Goal: Task Accomplishment & Management: Manage account settings

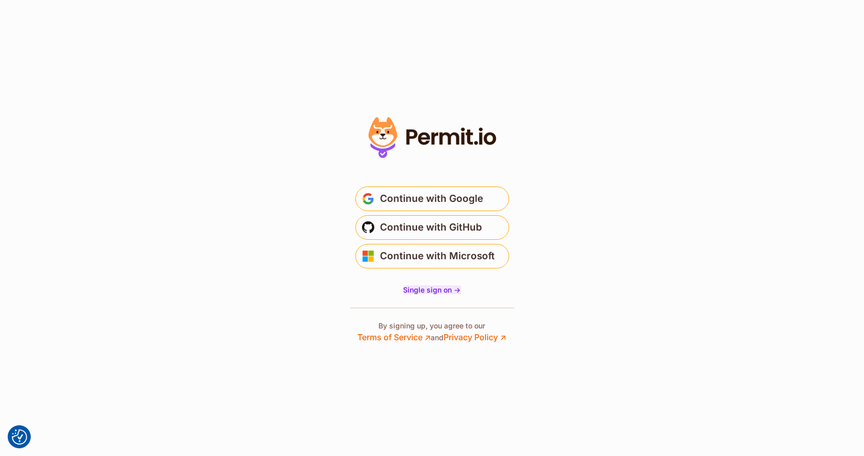
click at [424, 290] on span "Single sign on ->" at bounding box center [431, 289] width 57 height 9
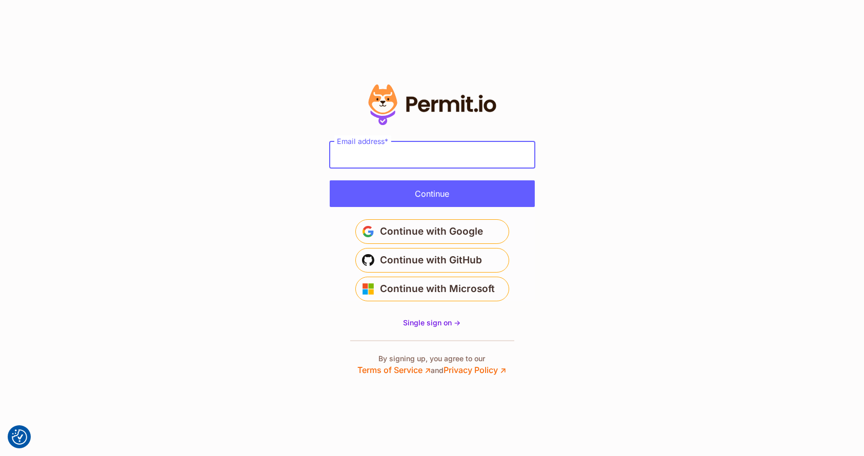
click at [370, 156] on input "Email address" at bounding box center [432, 154] width 205 height 27
paste input "**********"
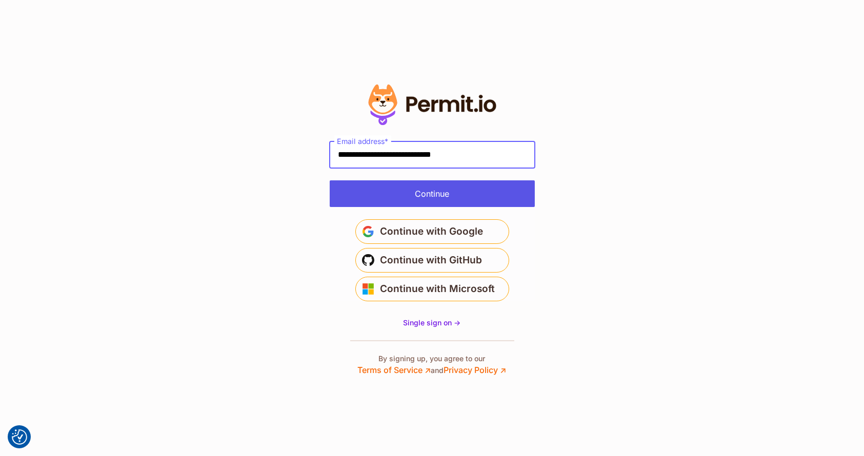
type input "**********"
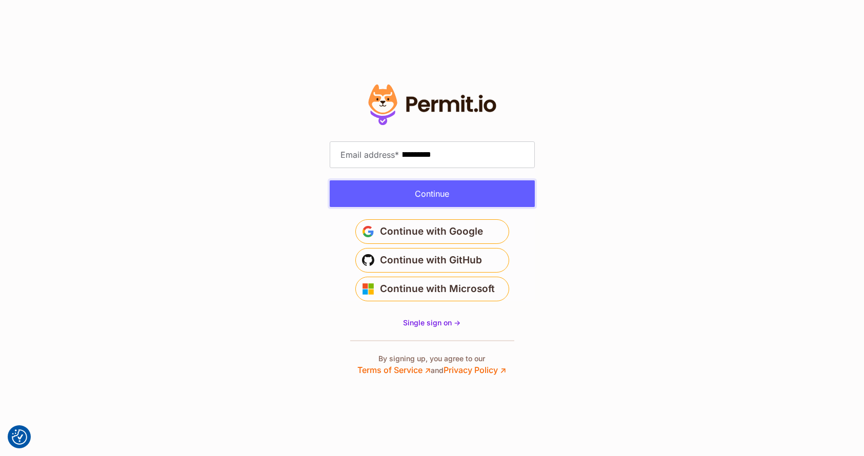
click at [482, 198] on button "Continue" at bounding box center [432, 193] width 205 height 27
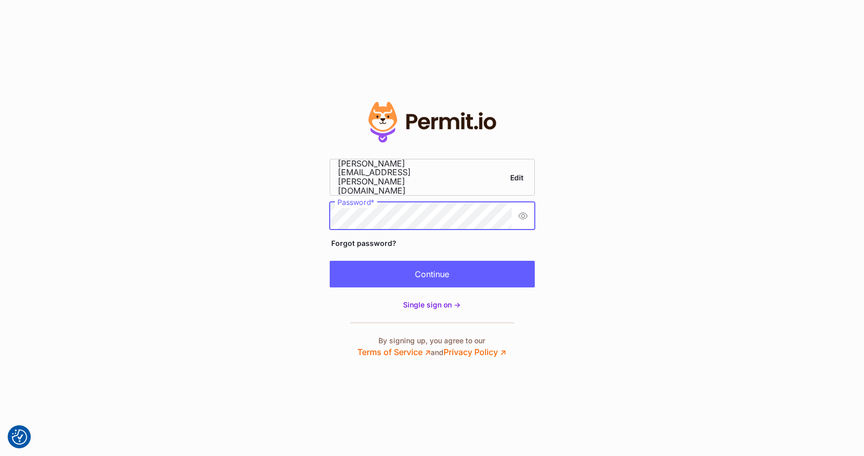
scroll to position [0, 28]
click at [419, 267] on button "Continue" at bounding box center [432, 274] width 205 height 27
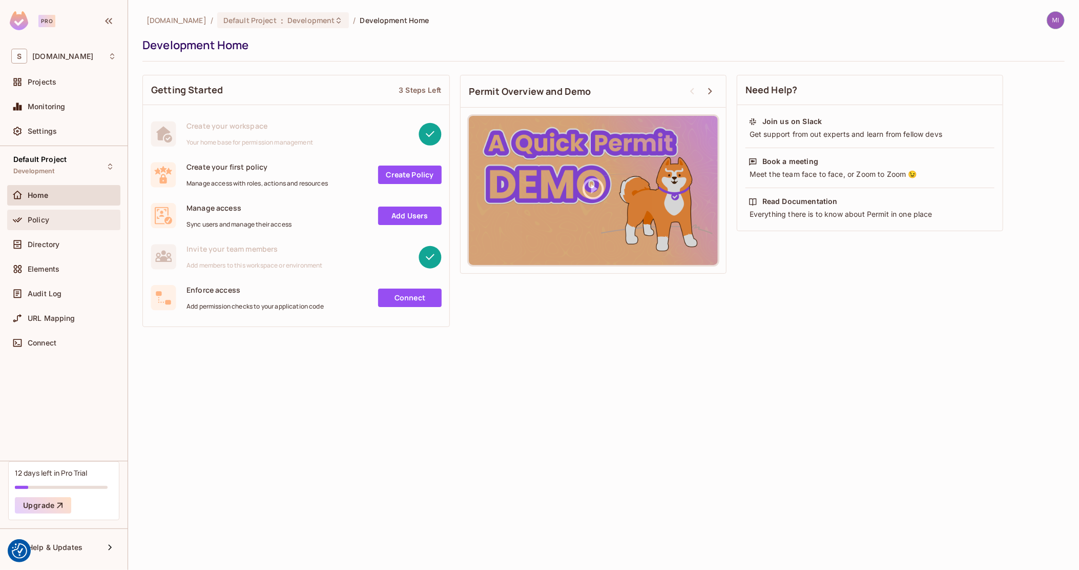
click at [69, 217] on div "Policy" at bounding box center [72, 220] width 89 height 8
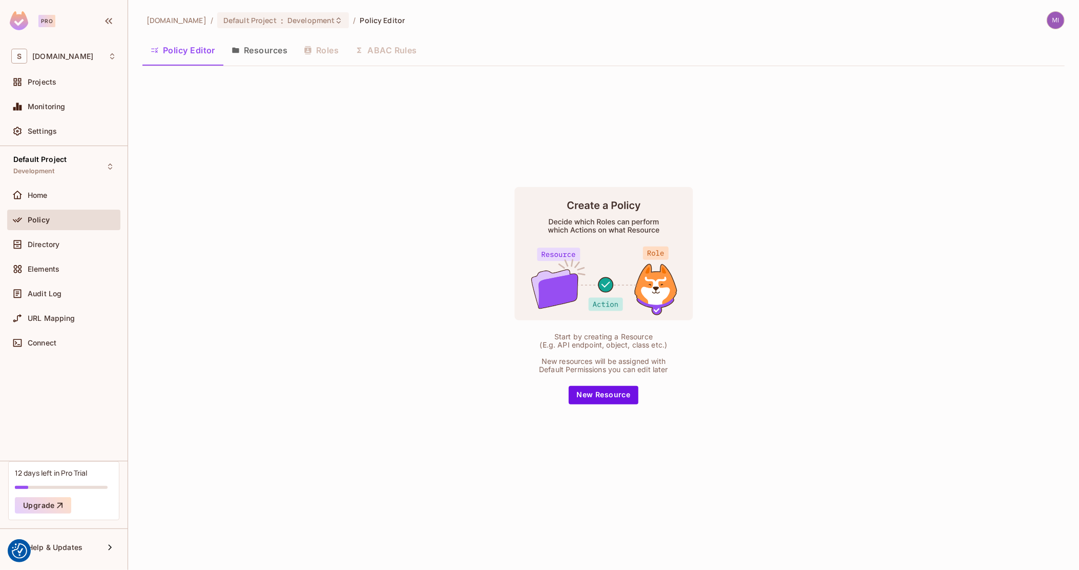
click at [1059, 19] on img at bounding box center [1056, 20] width 17 height 17
click at [836, 120] on div at bounding box center [539, 285] width 1079 height 570
click at [370, 323] on div "Start by creating a Resource (E.g. API endpoint, object, class etc.) New resour…" at bounding box center [603, 295] width 923 height 442
click at [408, 232] on div "Start by creating a Resource (E.g. API endpoint, object, class etc.) New resour…" at bounding box center [603, 295] width 923 height 442
click at [57, 196] on div "Home" at bounding box center [72, 195] width 89 height 8
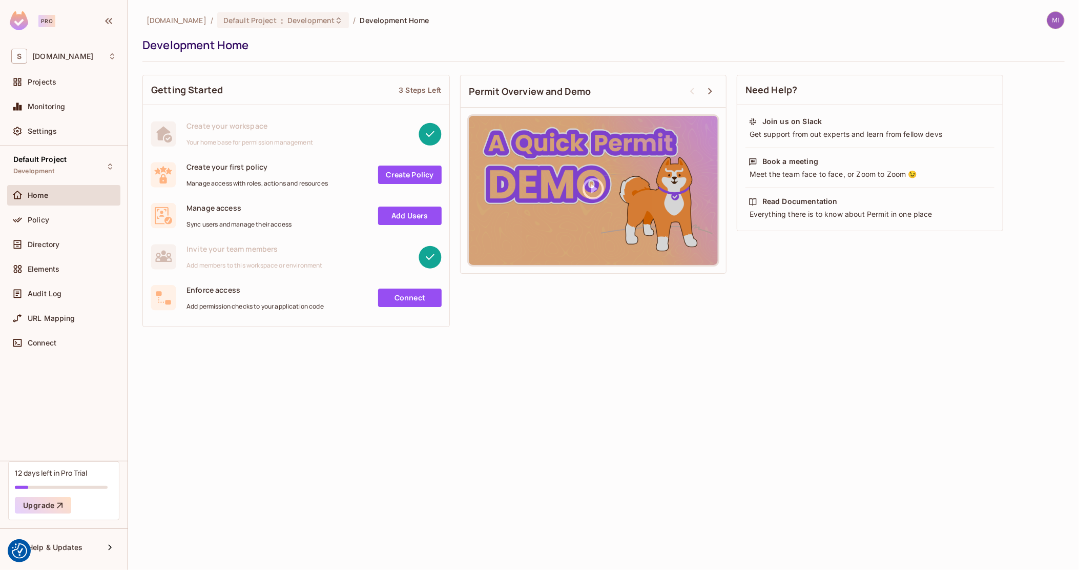
drag, startPoint x: 356, startPoint y: 239, endPoint x: 272, endPoint y: 264, distance: 87.7
click at [43, 217] on span "Policy" at bounding box center [39, 220] width 22 height 8
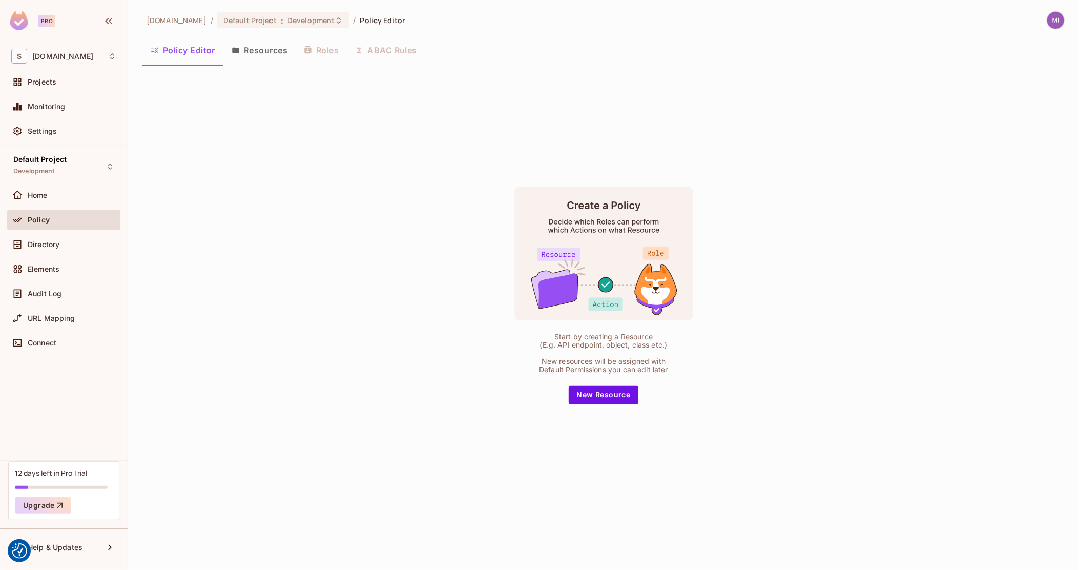
click at [254, 45] on button "Resources" at bounding box center [259, 50] width 72 height 26
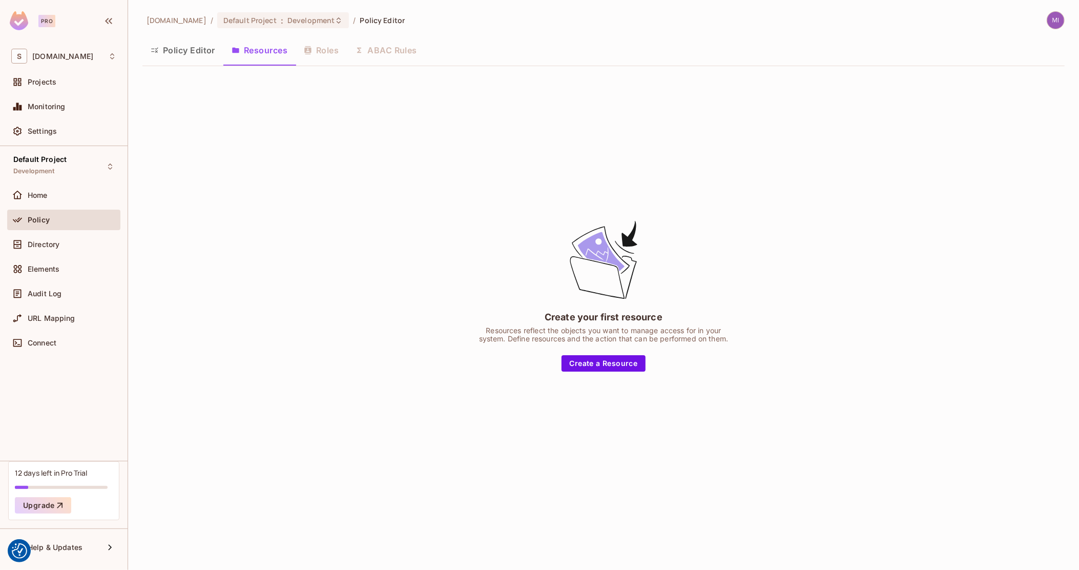
click at [1061, 23] on img at bounding box center [1056, 20] width 17 height 17
click at [998, 108] on li "Log out" at bounding box center [1072, 101] width 257 height 16
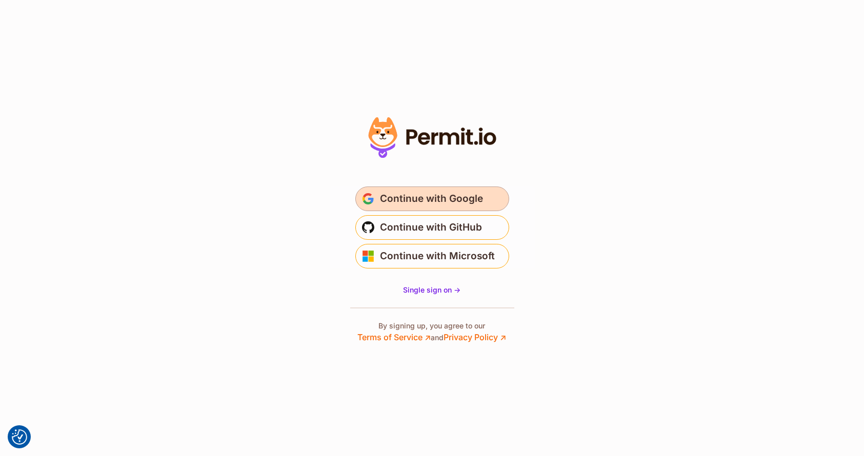
click at [453, 208] on button "Continue with Google" at bounding box center [432, 199] width 154 height 25
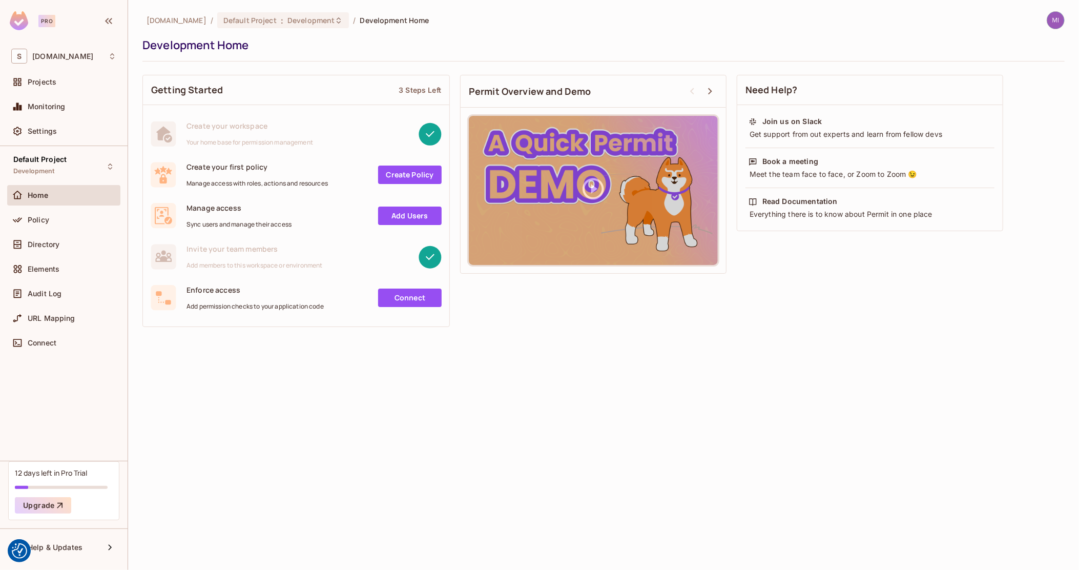
click at [1060, 22] on img at bounding box center [1056, 20] width 17 height 17
click at [987, 103] on span "Log out" at bounding box center [982, 102] width 25 height 10
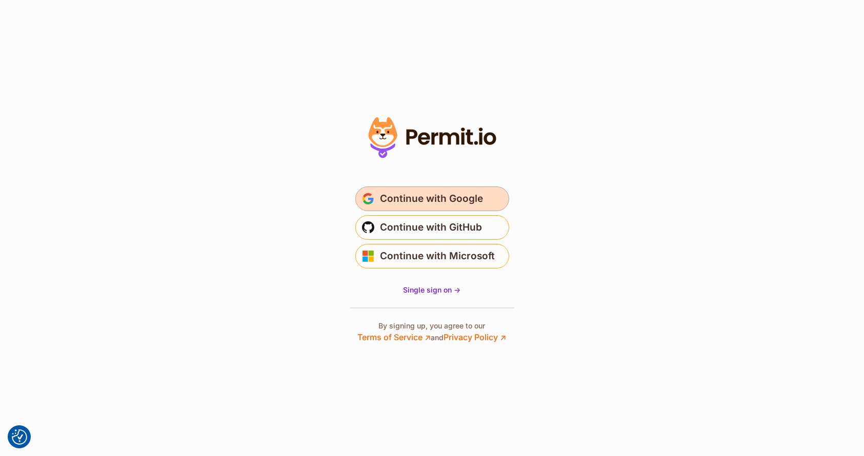
click at [451, 191] on span "Continue with Google" at bounding box center [431, 199] width 103 height 16
